Goal: Information Seeking & Learning: Get advice/opinions

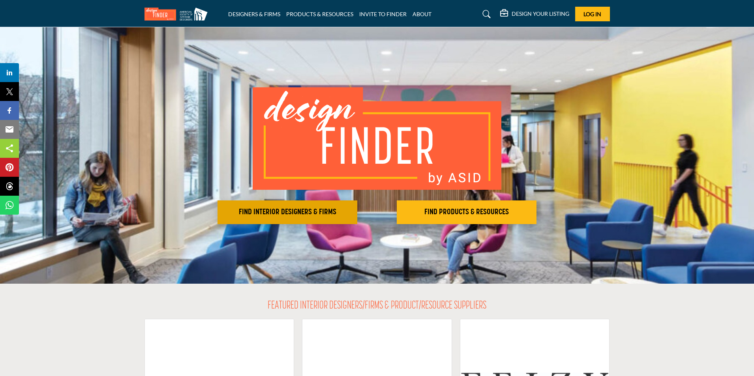
click at [301, 206] on button "FIND INTERIOR DESIGNERS & FIRMS" at bounding box center [288, 213] width 140 height 24
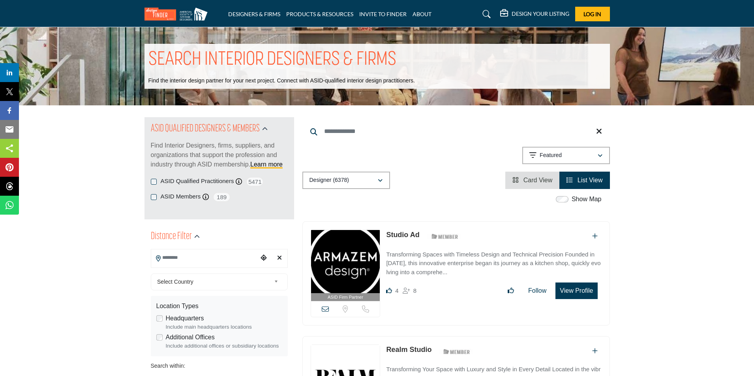
click at [166, 261] on input "Search Location" at bounding box center [204, 257] width 107 height 15
click at [159, 257] on icon at bounding box center [158, 259] width 5 height 6
click at [193, 260] on input "Search Location" at bounding box center [204, 257] width 107 height 15
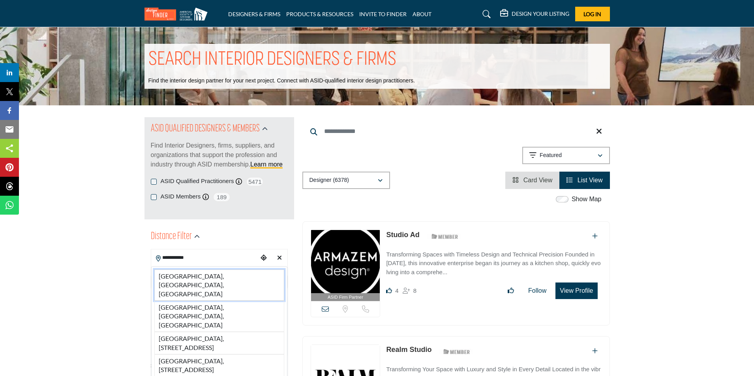
click at [197, 277] on li "Columbus, GA, USA" at bounding box center [219, 285] width 130 height 31
type input "**********"
type input "***"
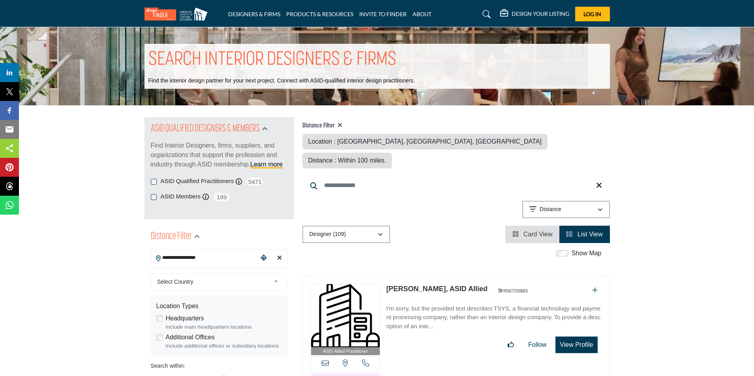
click at [268, 283] on span "Select Country" at bounding box center [214, 281] width 114 height 9
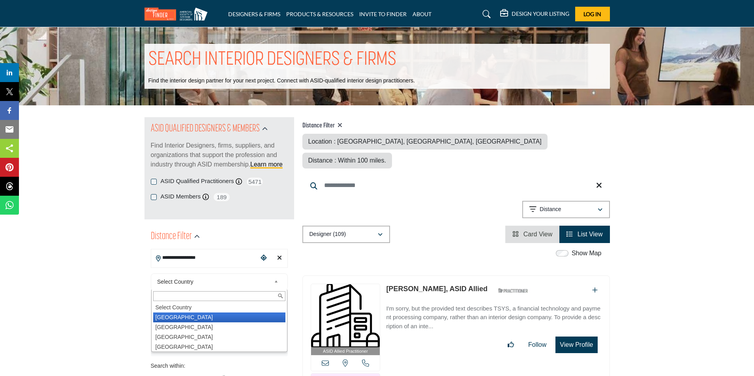
click at [209, 317] on li "United States" at bounding box center [219, 318] width 132 height 10
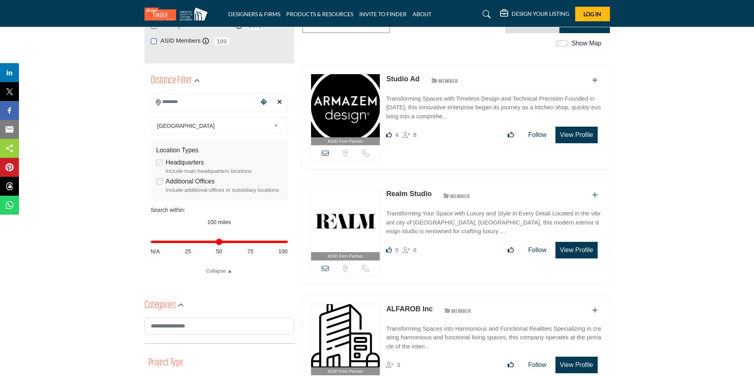
scroll to position [168, 0]
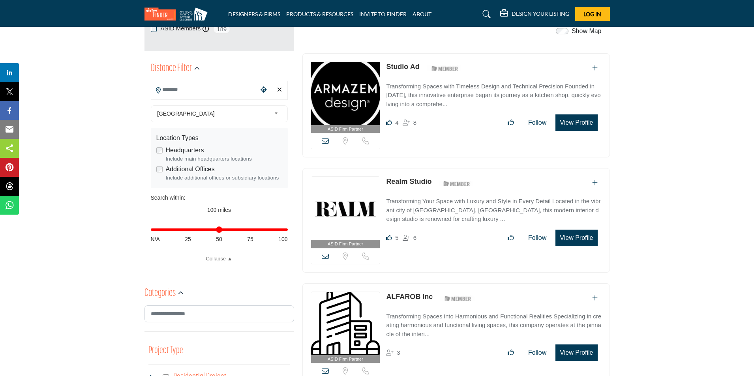
click at [196, 91] on input "Search Location" at bounding box center [204, 89] width 107 height 15
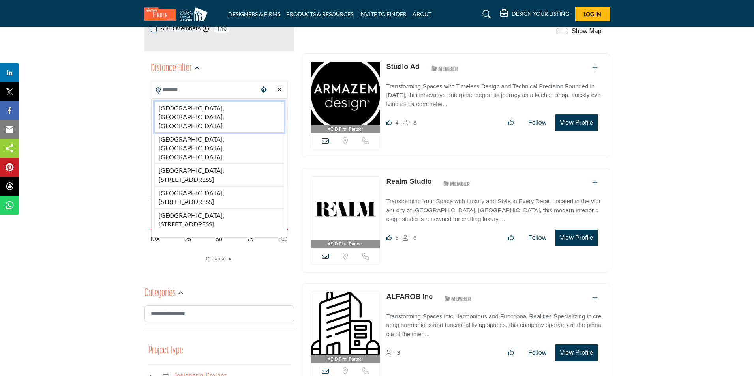
click at [190, 107] on li "Columbus, GA, USA" at bounding box center [219, 117] width 130 height 31
type input "**********"
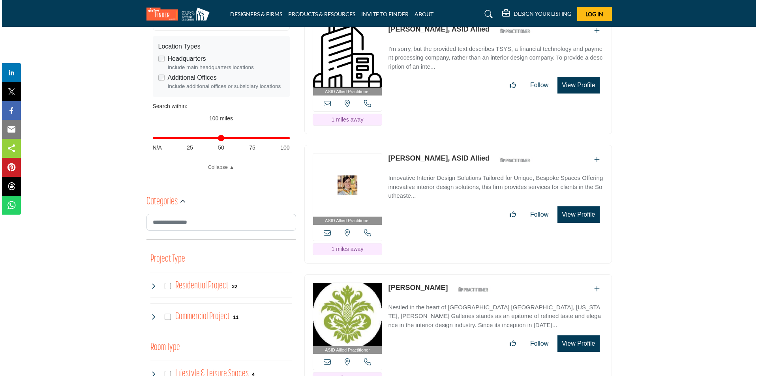
scroll to position [303, 0]
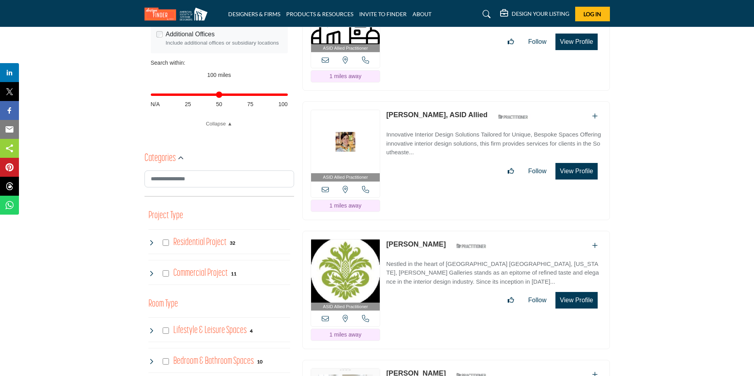
click at [585, 163] on button "View Profile" at bounding box center [577, 171] width 42 height 17
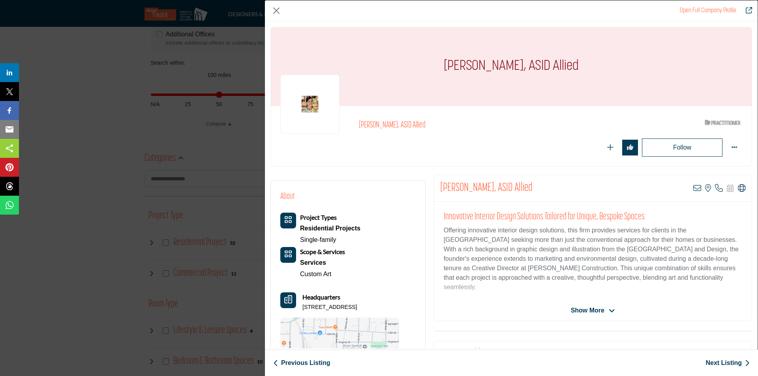
click at [582, 310] on span "Show More" at bounding box center [588, 310] width 34 height 9
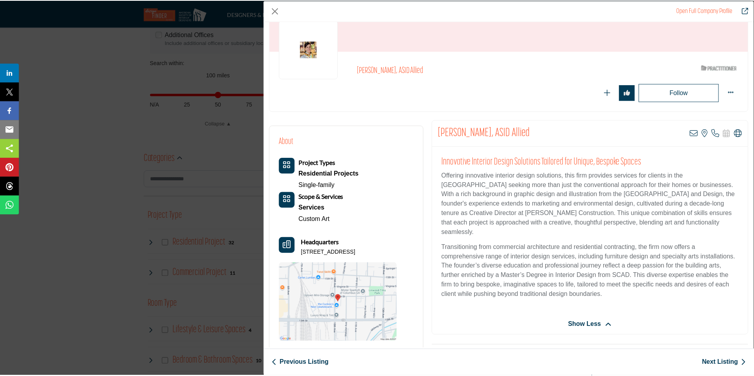
scroll to position [0, 0]
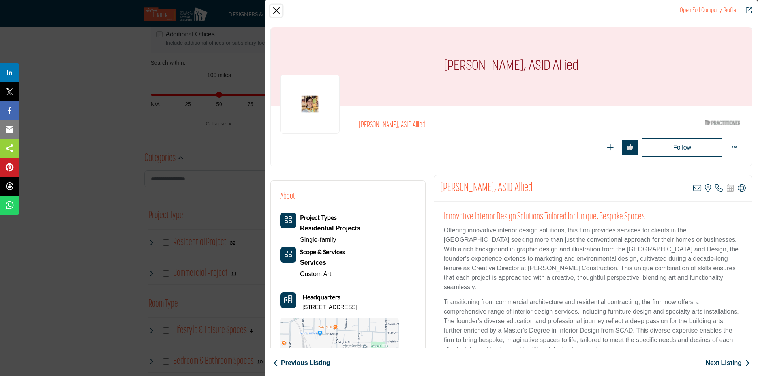
click at [273, 11] on button "Close" at bounding box center [277, 11] width 12 height 12
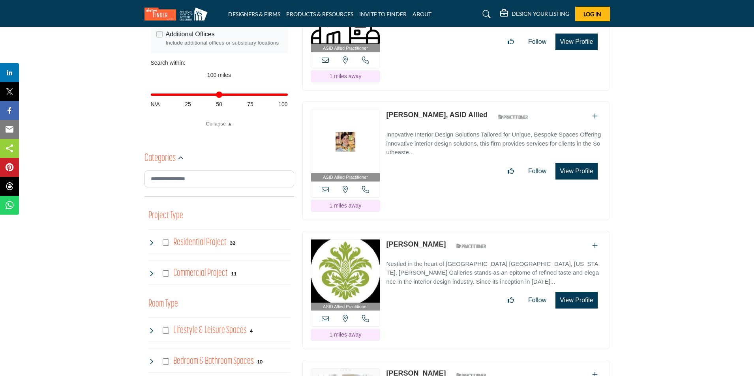
click at [339, 129] on img at bounding box center [345, 141] width 69 height 63
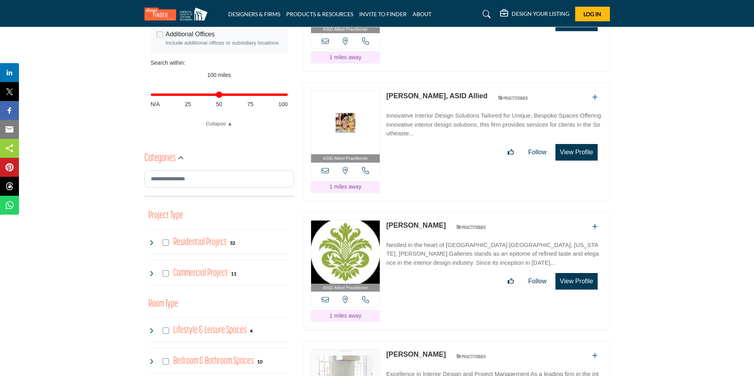
click at [349, 242] on img at bounding box center [345, 252] width 69 height 63
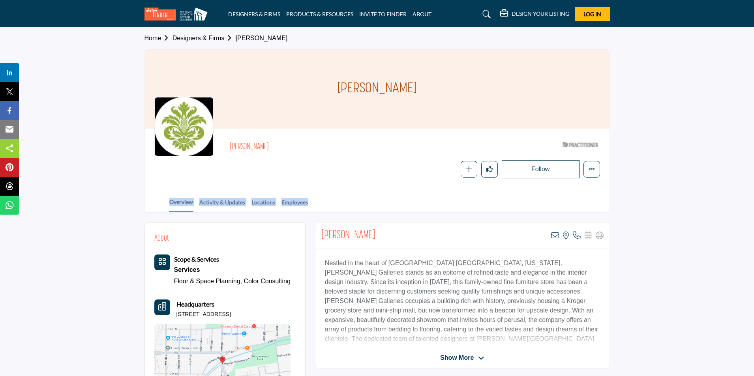
drag, startPoint x: 751, startPoint y: 171, endPoint x: 754, endPoint y: 201, distance: 29.8
click at [754, 201] on section "Home Designers & Firms Jeanie Bross Jeanie Bross Jeanie Bross ASID Qualified Pr…" at bounding box center [377, 120] width 754 height 186
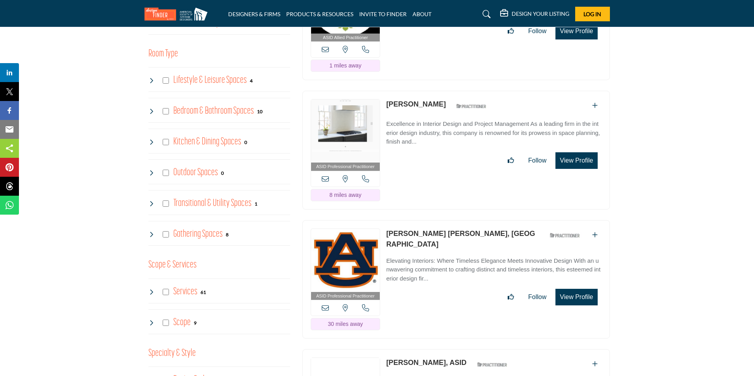
scroll to position [557, 0]
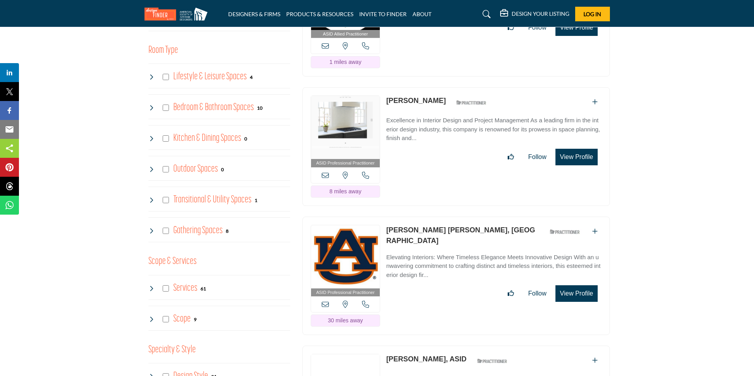
click at [412, 130] on p "Excellence in Interior Design and Project Management As a leading firm in the i…" at bounding box center [493, 129] width 215 height 27
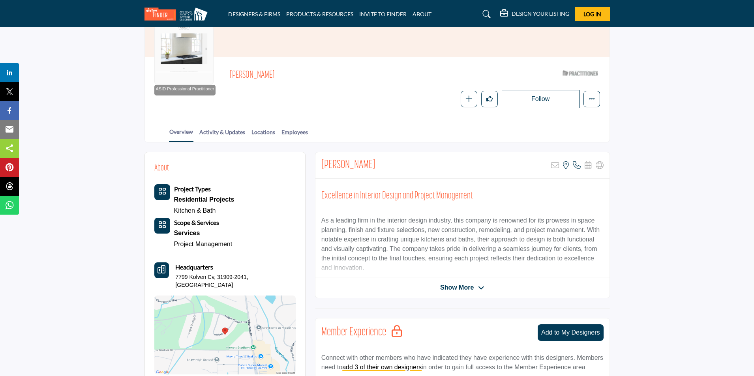
scroll to position [72, 0]
click at [462, 288] on span "Show More" at bounding box center [457, 286] width 34 height 9
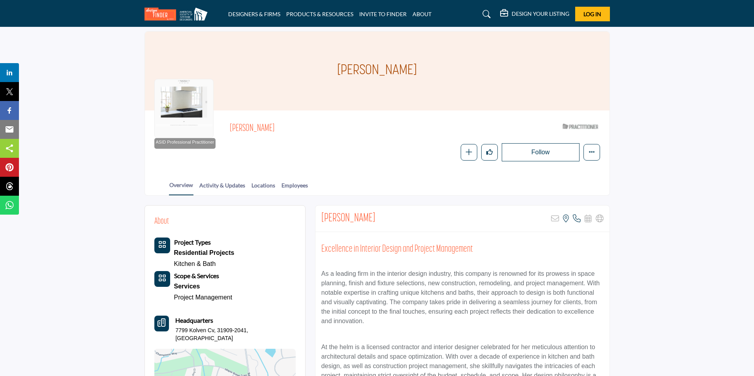
scroll to position [17, 0]
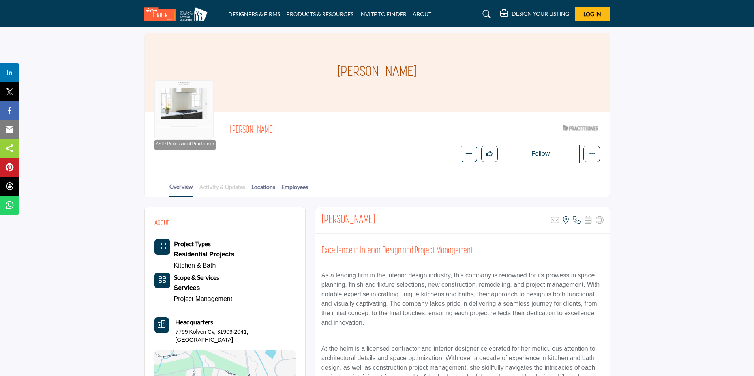
click at [217, 187] on link "Activity & Updates" at bounding box center [222, 190] width 47 height 14
